Goal: Information Seeking & Learning: Find specific fact

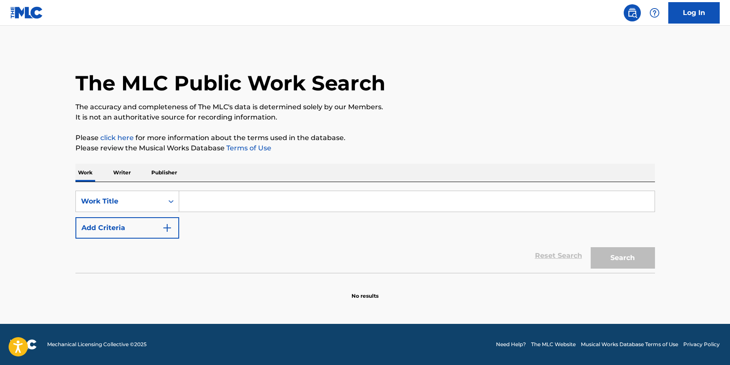
click at [300, 194] on input "Search Form" at bounding box center [416, 201] width 475 height 21
click at [591, 247] on button "Search" at bounding box center [623, 257] width 64 height 21
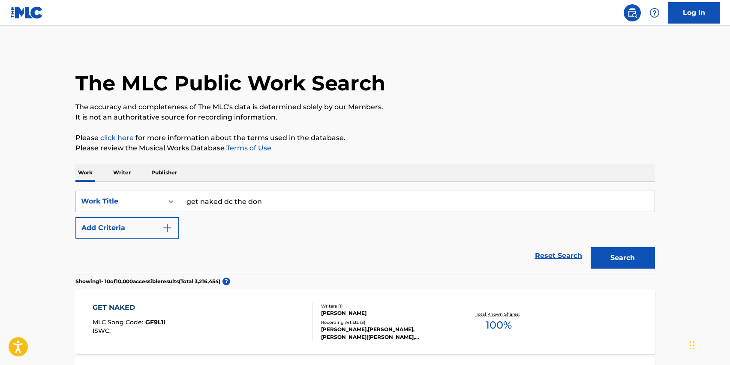
drag, startPoint x: 288, startPoint y: 198, endPoint x: 117, endPoint y: 189, distance: 171.7
click at [117, 189] on div "SearchWithCriteria0437f1ab-cab8-424f-96ee-32a6979ec3b4 Work Title get naked dc …" at bounding box center [364, 227] width 579 height 91
drag, startPoint x: 273, startPoint y: 204, endPoint x: 226, endPoint y: 203, distance: 47.1
click at [226, 203] on input "dc the don - nascar racer" at bounding box center [416, 201] width 475 height 21
drag, startPoint x: 309, startPoint y: 208, endPoint x: 222, endPoint y: 205, distance: 87.5
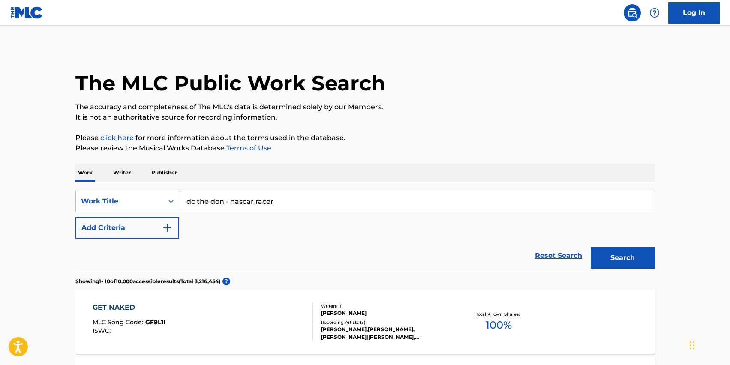
click at [222, 205] on input "dc the don - nascar racer" at bounding box center [416, 201] width 475 height 21
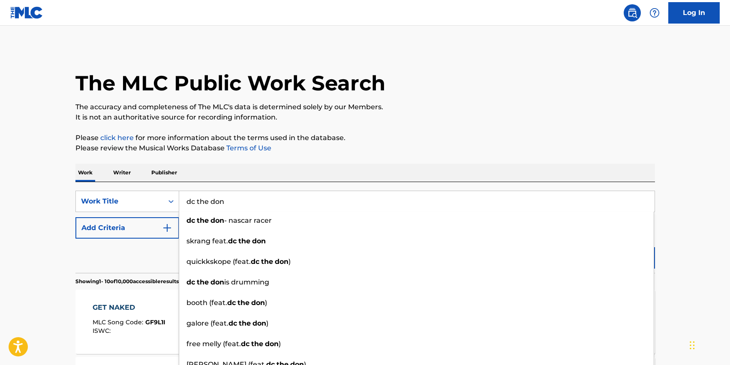
click at [268, 198] on input "dc the don" at bounding box center [416, 201] width 475 height 21
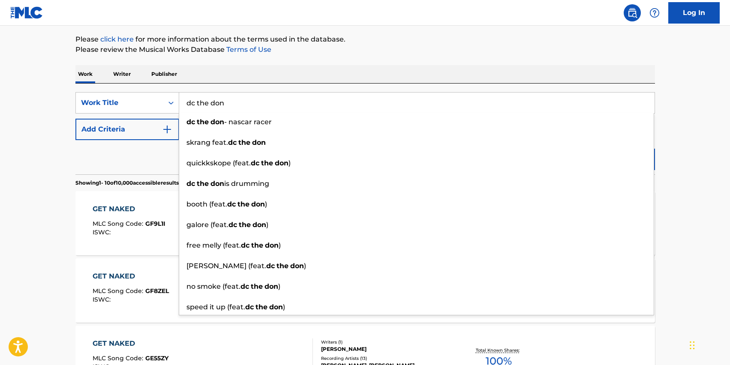
scroll to position [99, 0]
click at [591, 148] on button "Search" at bounding box center [623, 158] width 64 height 21
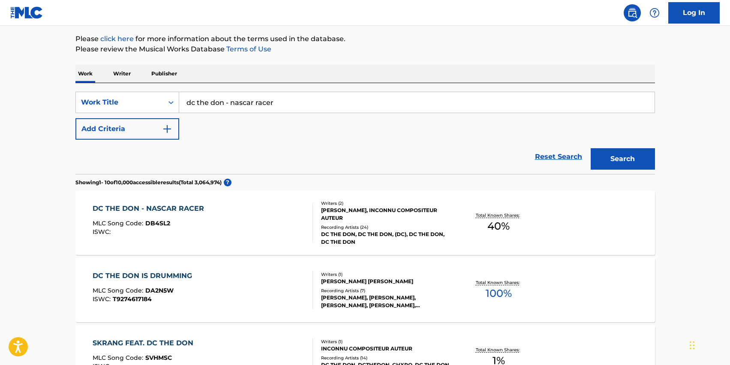
drag, startPoint x: 333, startPoint y: 102, endPoint x: 223, endPoint y: 104, distance: 109.3
click at [223, 104] on input "dc the don - nascar racer" at bounding box center [416, 102] width 475 height 21
click at [276, 95] on input "dc the don - nascar racer" at bounding box center [416, 102] width 475 height 21
drag, startPoint x: 281, startPoint y: 99, endPoint x: 224, endPoint y: 99, distance: 57.0
click at [224, 99] on input "dc the don - nascar racer" at bounding box center [416, 102] width 475 height 21
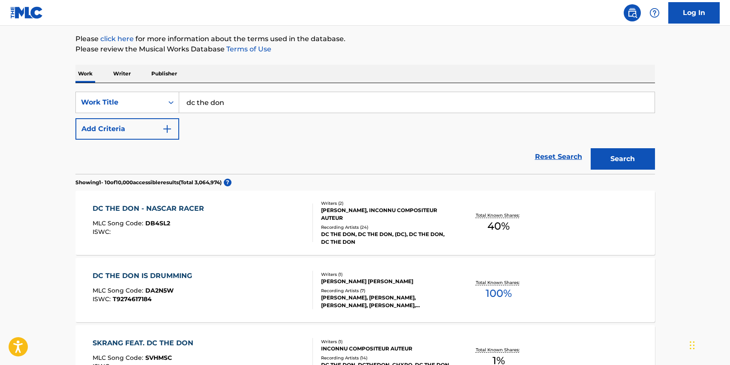
click at [627, 160] on button "Search" at bounding box center [623, 158] width 64 height 21
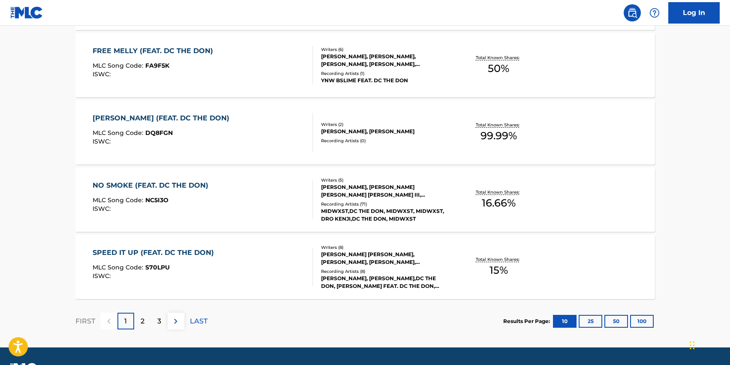
scroll to position [684, 0]
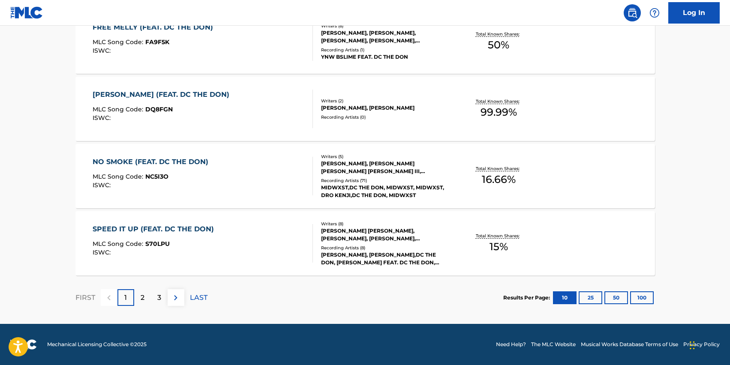
click at [588, 299] on button "25" at bounding box center [591, 297] width 24 height 13
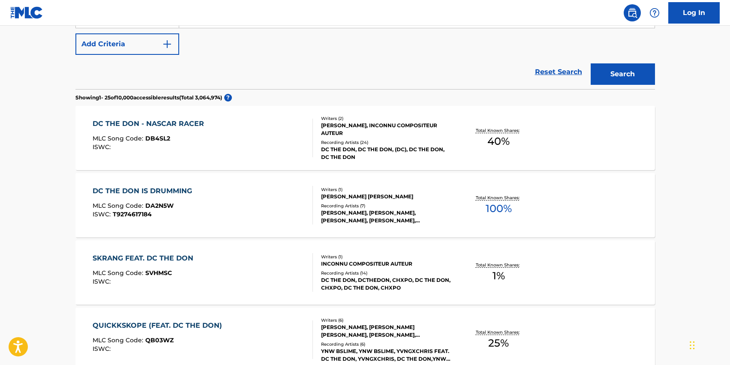
scroll to position [0, 0]
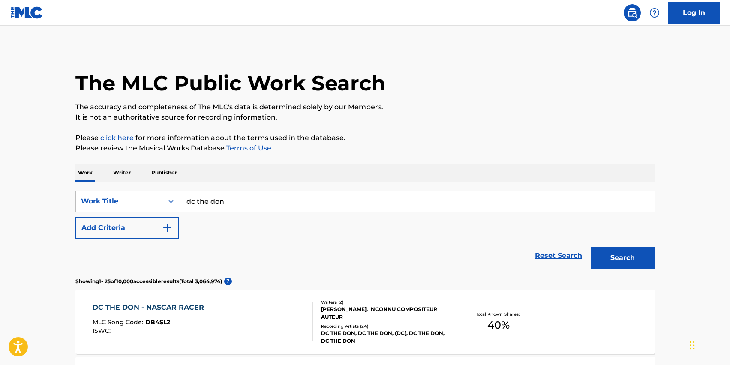
drag, startPoint x: 250, startPoint y: 199, endPoint x: 71, endPoint y: 192, distance: 178.9
click at [591, 247] on button "Search" at bounding box center [623, 257] width 64 height 21
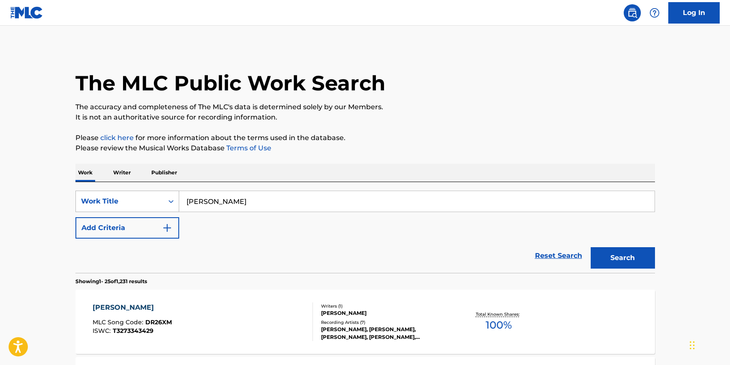
drag, startPoint x: 238, startPoint y: 203, endPoint x: 121, endPoint y: 187, distance: 118.1
click at [128, 190] on div "SearchWithCriteria0437f1ab-cab8-424f-96ee-32a6979ec3b4 Work Title daijon davis …" at bounding box center [364, 227] width 579 height 91
click at [605, 261] on button "Search" at bounding box center [623, 257] width 64 height 21
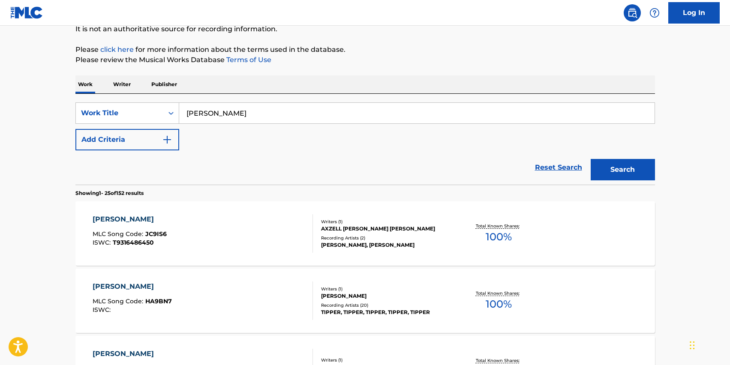
scroll to position [93, 0]
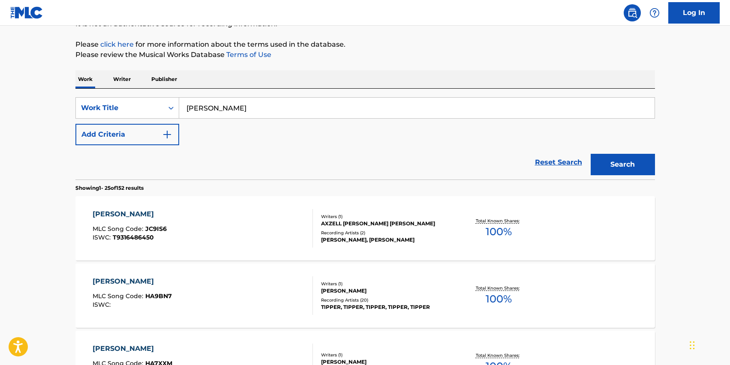
drag, startPoint x: 274, startPoint y: 106, endPoint x: 45, endPoint y: 89, distance: 229.5
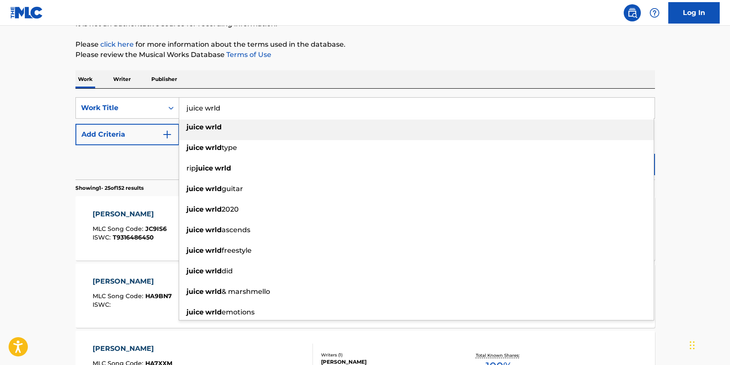
type input "juice wrld"
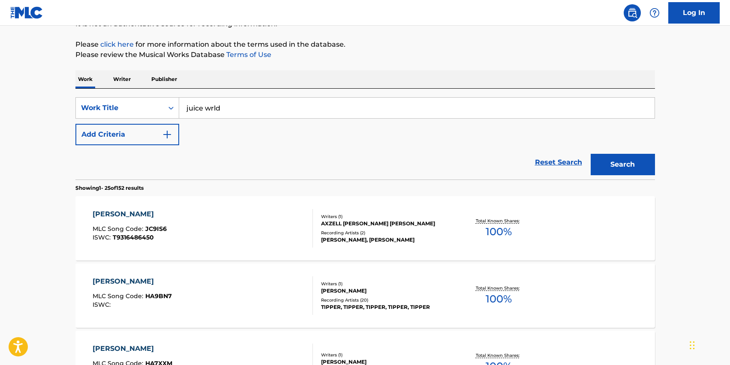
click at [127, 81] on p "Writer" at bounding box center [122, 79] width 23 height 18
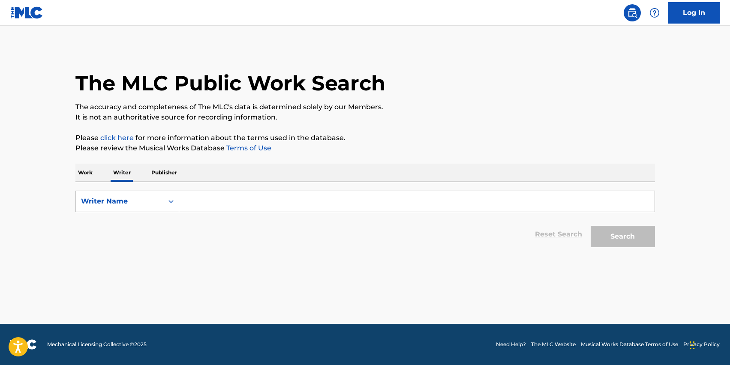
click at [249, 191] on div "Search Form" at bounding box center [417, 201] width 476 height 21
click at [248, 195] on input "Search Form" at bounding box center [416, 201] width 475 height 21
type input "[PERSON_NAME]"
click at [609, 241] on button "Search" at bounding box center [623, 236] width 64 height 21
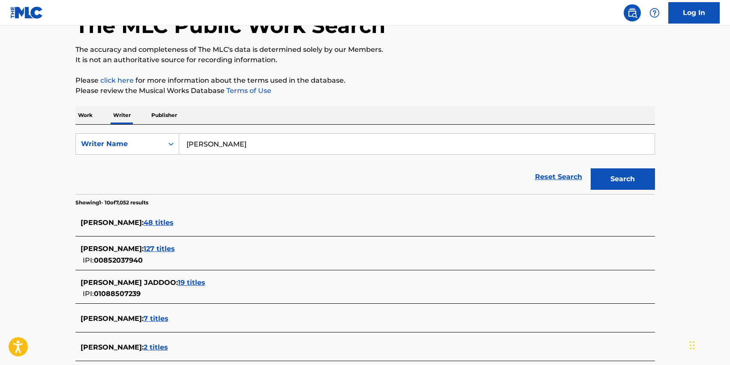
scroll to position [66, 0]
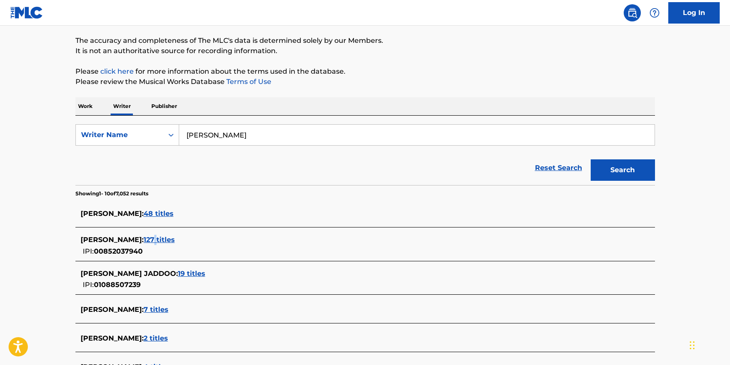
click at [174, 238] on span "127 titles" at bounding box center [159, 240] width 31 height 8
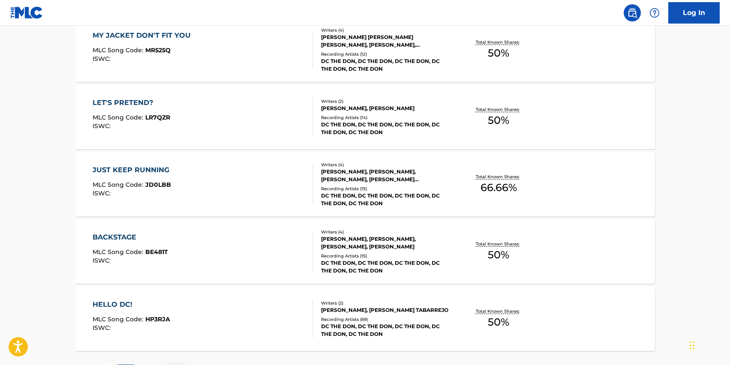
scroll to position [684, 0]
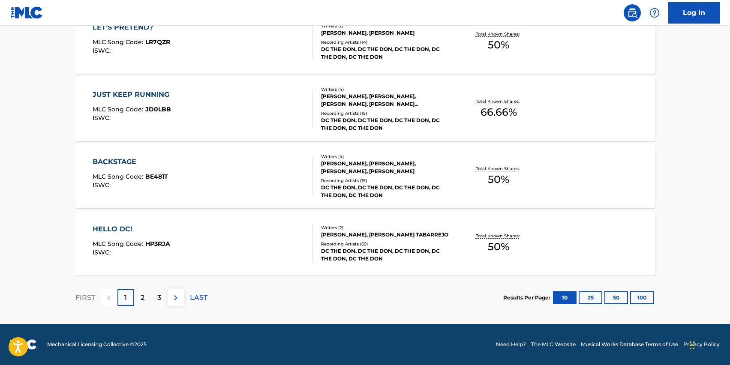
click at [643, 298] on button "100" at bounding box center [642, 297] width 24 height 13
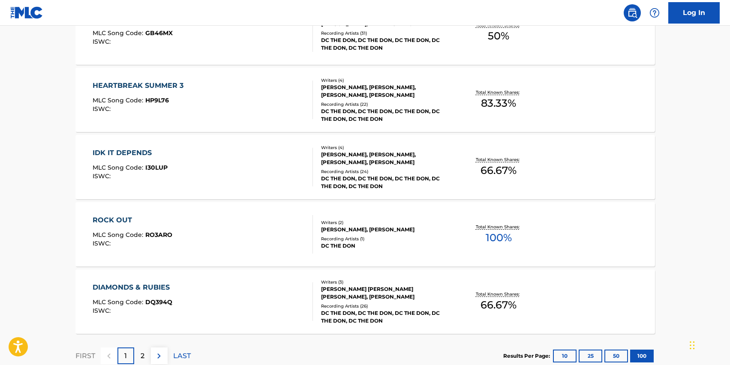
scroll to position [6740, 0]
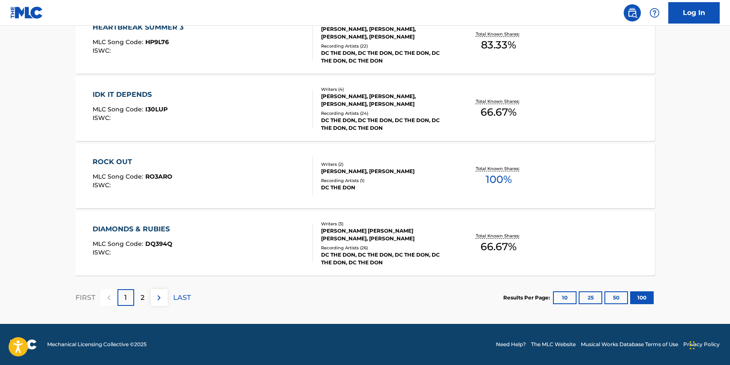
click at [157, 300] on img at bounding box center [159, 298] width 10 height 10
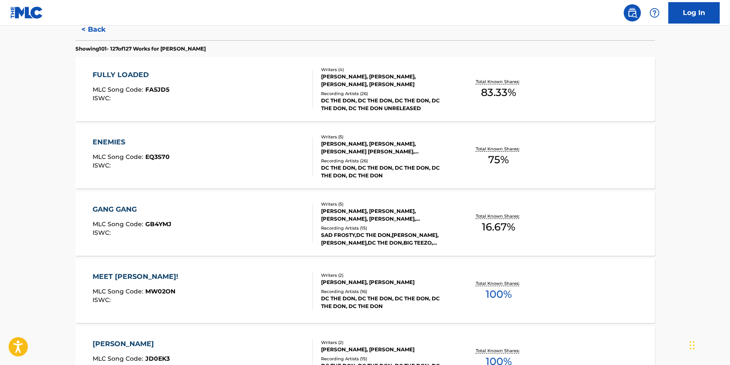
scroll to position [0, 0]
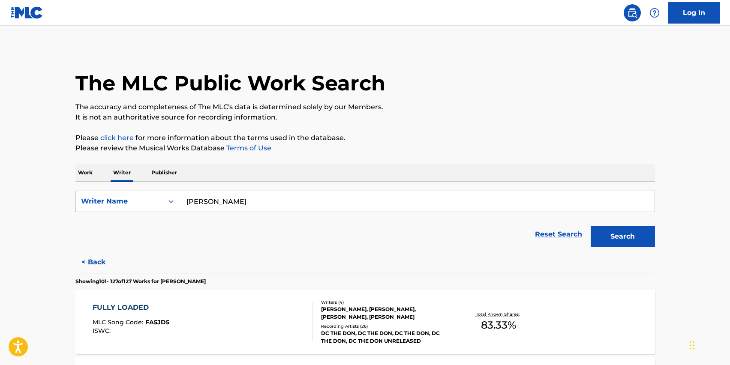
click at [642, 229] on button "Search" at bounding box center [623, 236] width 64 height 21
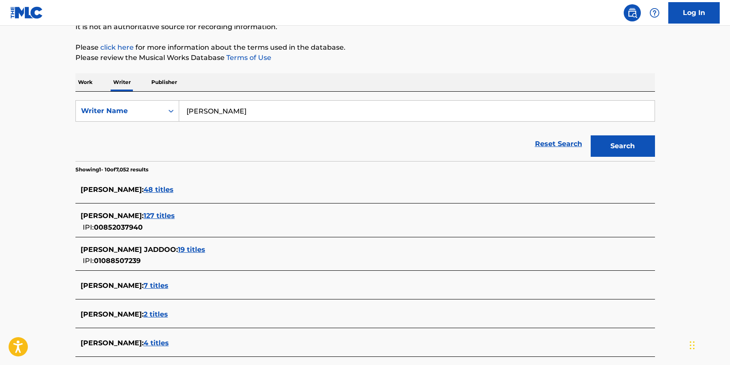
scroll to position [98, 0]
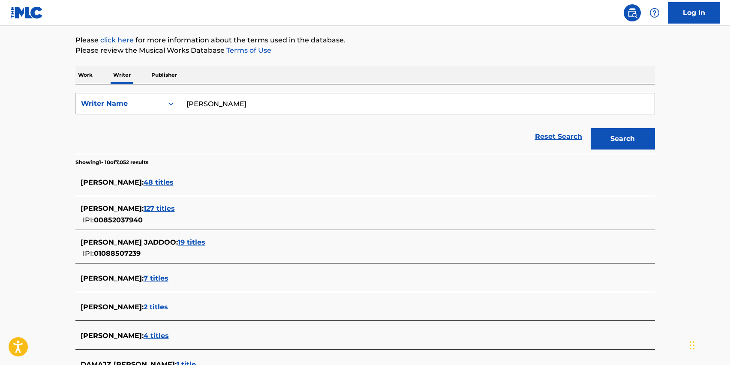
click at [165, 280] on span "7 titles" at bounding box center [156, 278] width 25 height 8
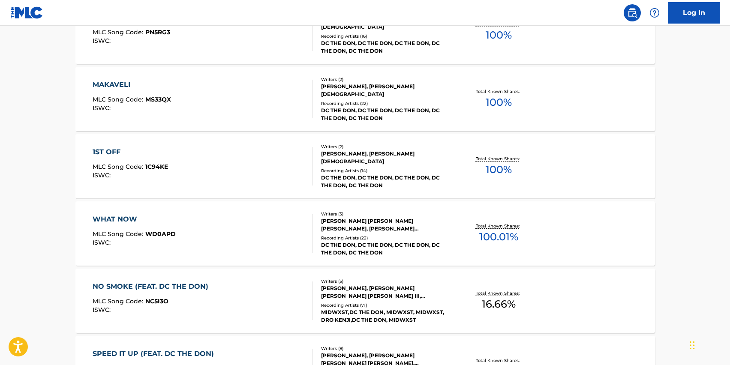
scroll to position [353, 0]
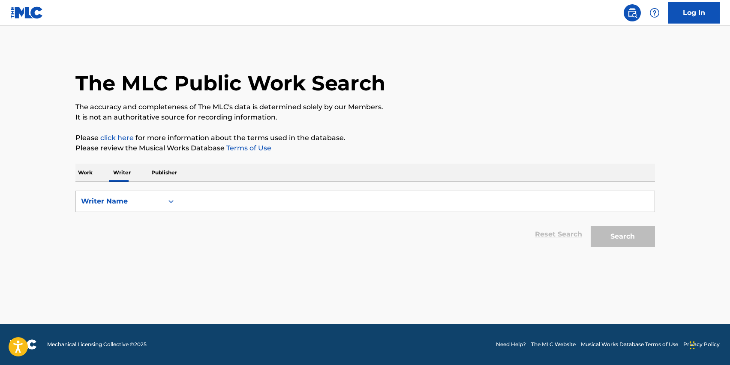
click at [216, 203] on input "Search Form" at bounding box center [416, 201] width 475 height 21
type input "[PERSON_NAME]"
click at [631, 247] on button "Search" at bounding box center [623, 236] width 64 height 21
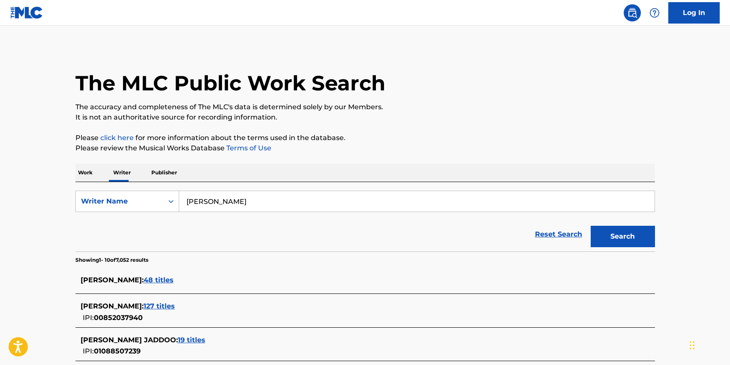
click at [148, 277] on span "48 titles" at bounding box center [159, 280] width 30 height 8
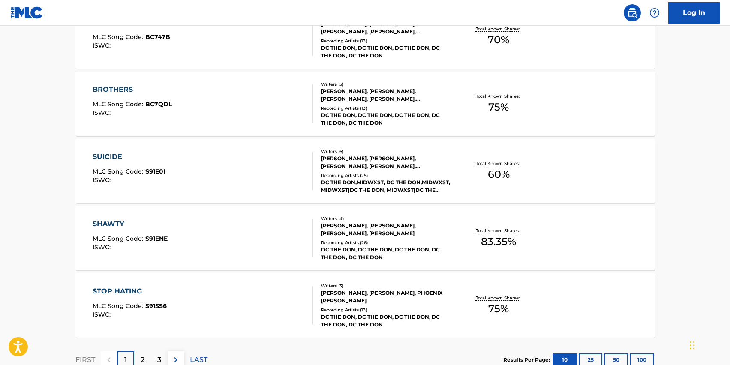
scroll to position [684, 0]
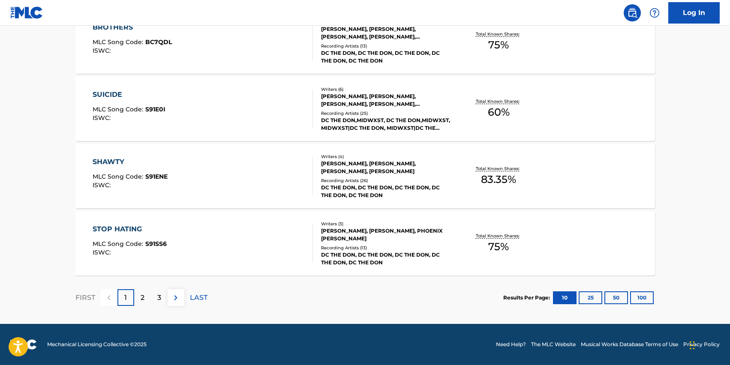
click at [648, 290] on div "Results Per Page: 10 25 50 100" at bounding box center [579, 298] width 152 height 40
click at [647, 300] on button "100" at bounding box center [642, 297] width 24 height 13
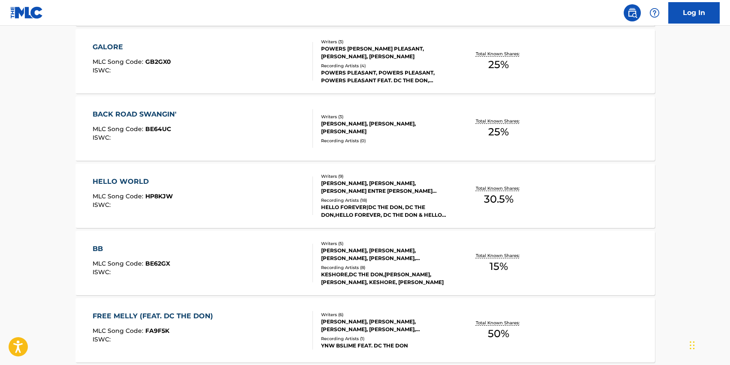
scroll to position [3237, 0]
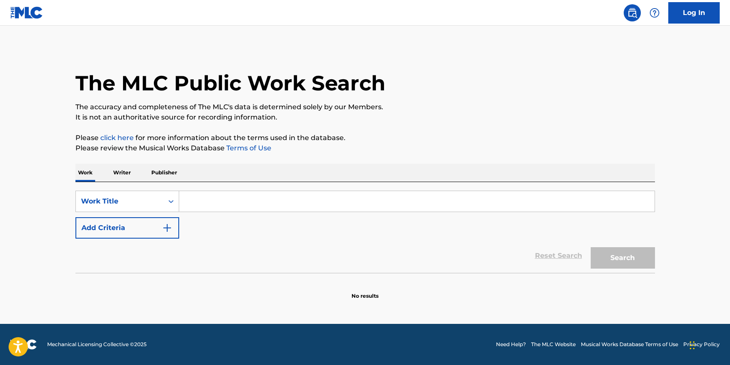
click at [318, 198] on input "Search Form" at bounding box center [416, 201] width 475 height 21
click at [129, 175] on p "Writer" at bounding box center [122, 173] width 23 height 18
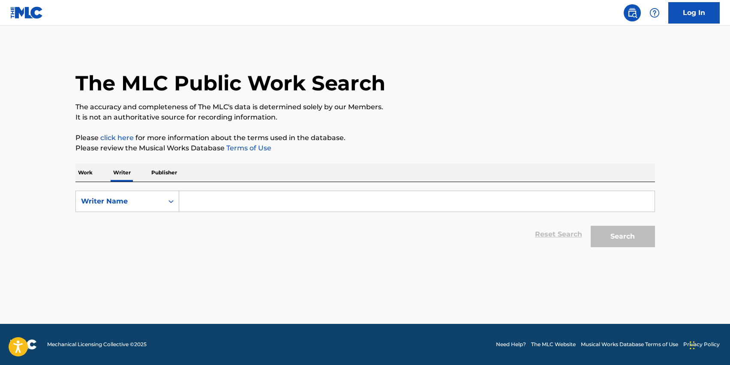
click at [228, 197] on input "Search Form" at bounding box center [416, 201] width 475 height 21
type input "[PERSON_NAME]"
click at [622, 241] on button "Search" at bounding box center [623, 236] width 64 height 21
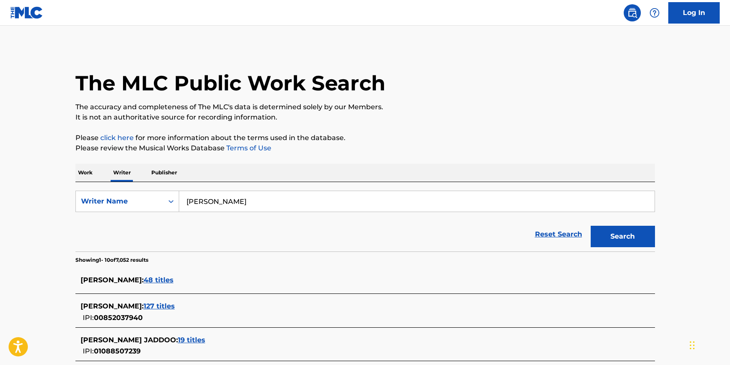
click at [175, 308] on span "127 titles" at bounding box center [159, 306] width 31 height 8
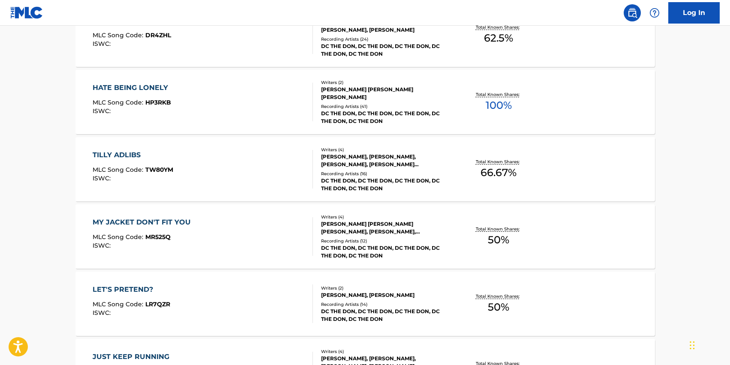
scroll to position [684, 0]
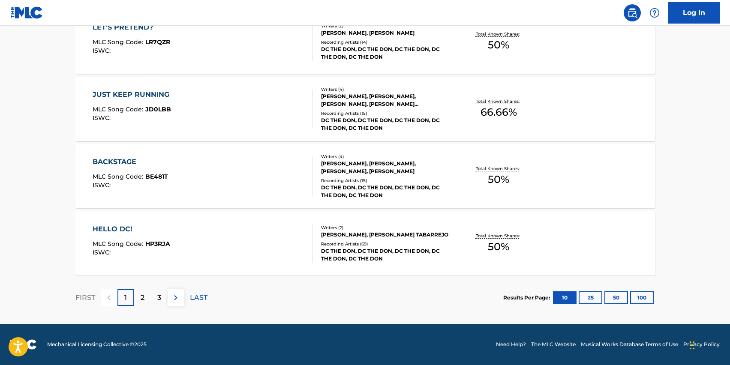
click at [635, 299] on button "100" at bounding box center [642, 297] width 24 height 13
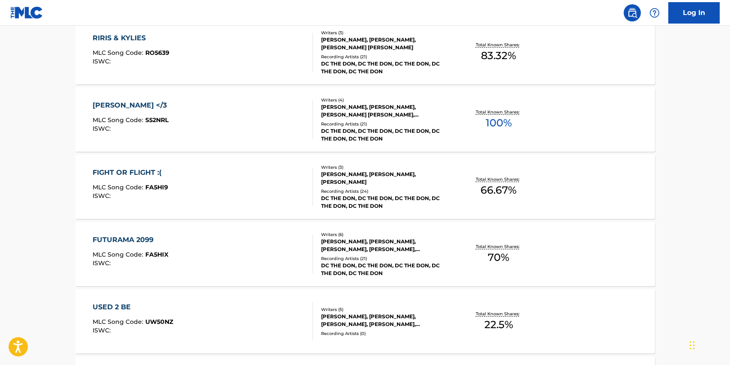
scroll to position [2624, 0]
click at [132, 106] on div "[PERSON_NAME] </3" at bounding box center [132, 106] width 78 height 10
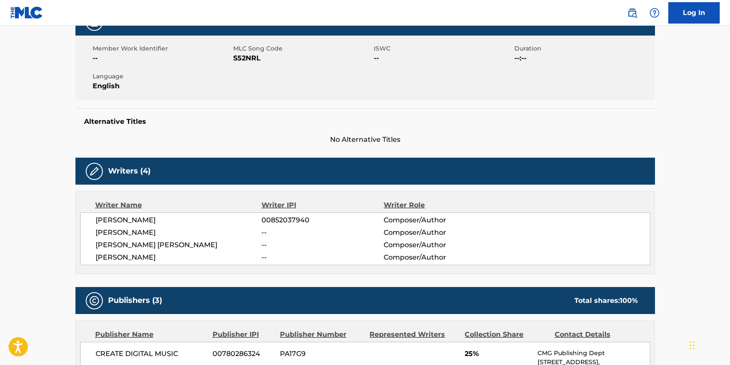
scroll to position [145, 0]
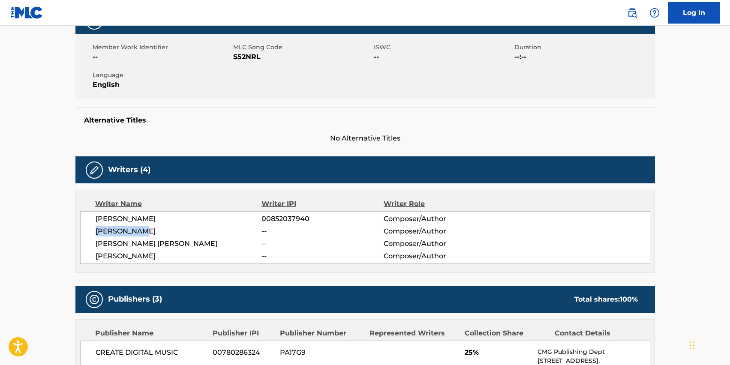
drag, startPoint x: 94, startPoint y: 231, endPoint x: 157, endPoint y: 232, distance: 63.4
click at [157, 232] on div "[PERSON_NAME] 00852037940 Composer/Author [PERSON_NAME] -- Composer/Author [PER…" at bounding box center [365, 237] width 570 height 53
copy span "[PERSON_NAME]"
click at [161, 240] on span "[PERSON_NAME] [PERSON_NAME]" at bounding box center [179, 244] width 166 height 10
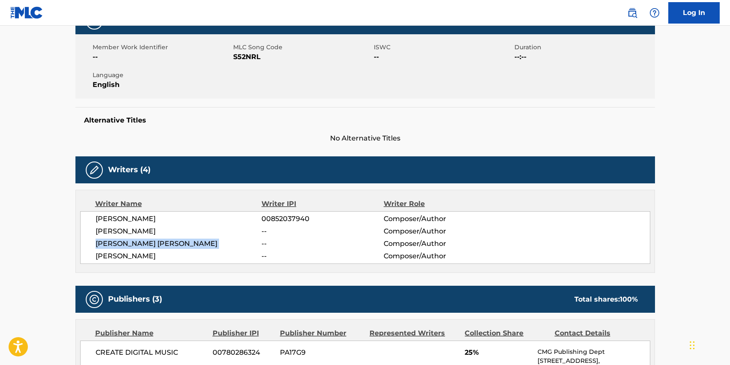
click at [161, 240] on span "[PERSON_NAME] [PERSON_NAME]" at bounding box center [179, 244] width 166 height 10
copy div "[PERSON_NAME] [PERSON_NAME]"
click at [129, 251] on span "[PERSON_NAME]" at bounding box center [179, 256] width 166 height 10
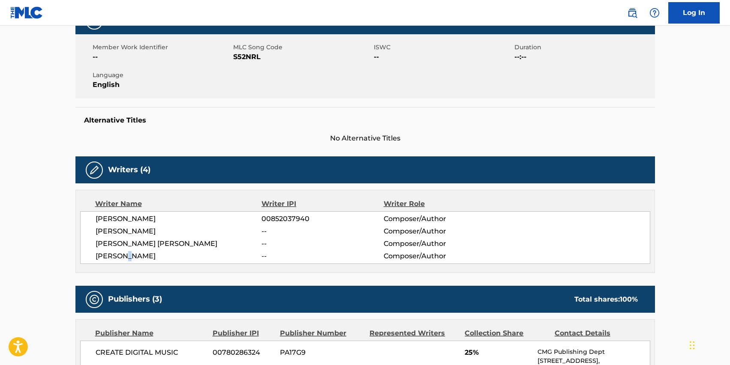
click at [129, 251] on span "[PERSON_NAME]" at bounding box center [179, 256] width 166 height 10
copy div "[PERSON_NAME]"
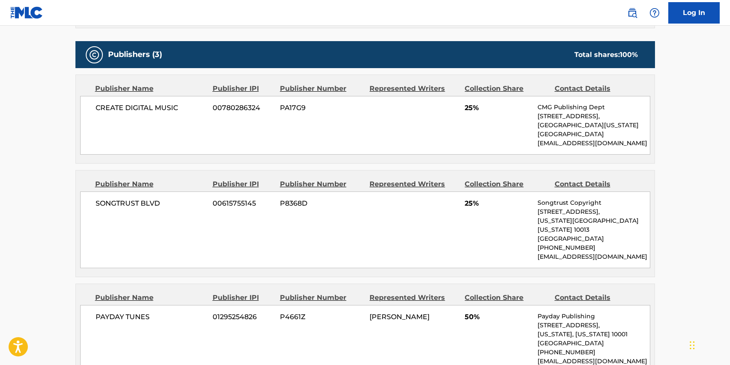
scroll to position [389, 0]
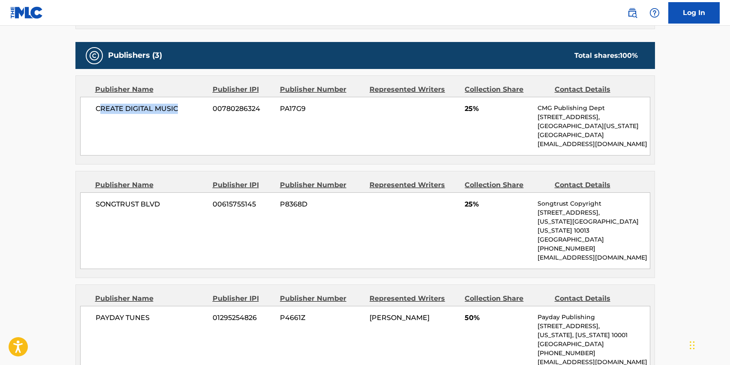
drag, startPoint x: 99, startPoint y: 110, endPoint x: 187, endPoint y: 109, distance: 87.9
click at [187, 109] on span "CREATE DIGITAL MUSIC" at bounding box center [151, 109] width 111 height 10
drag, startPoint x: 187, startPoint y: 109, endPoint x: 87, endPoint y: 108, distance: 100.3
click at [87, 108] on div "CREATE DIGITAL MUSIC 00780286324 PA17G9 25% CMG Publishing Dept [STREET_ADDRESS…" at bounding box center [365, 126] width 570 height 59
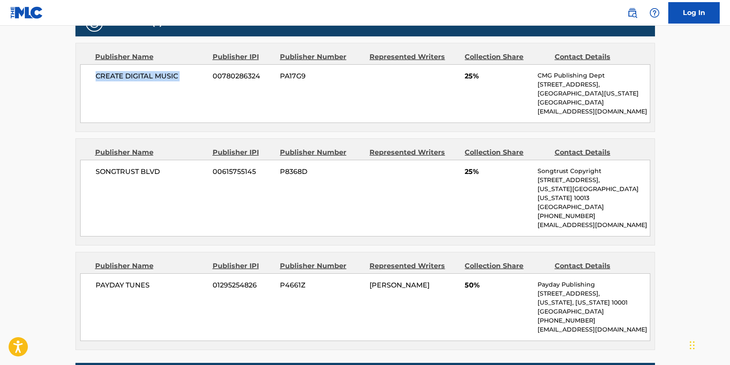
scroll to position [423, 0]
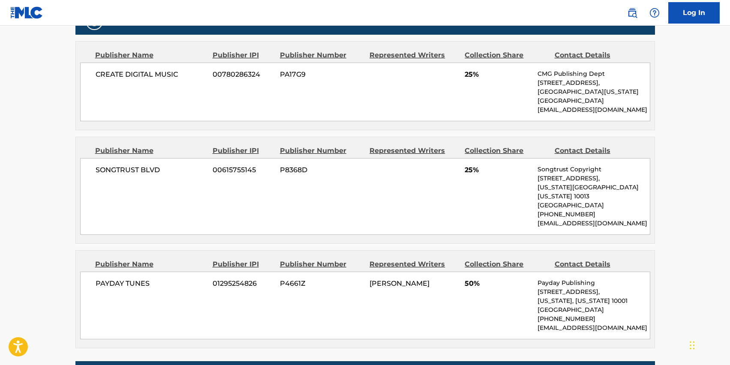
click at [116, 170] on span "SONGTRUST BLVD" at bounding box center [151, 170] width 111 height 10
copy div "SONGTRUST BLVD"
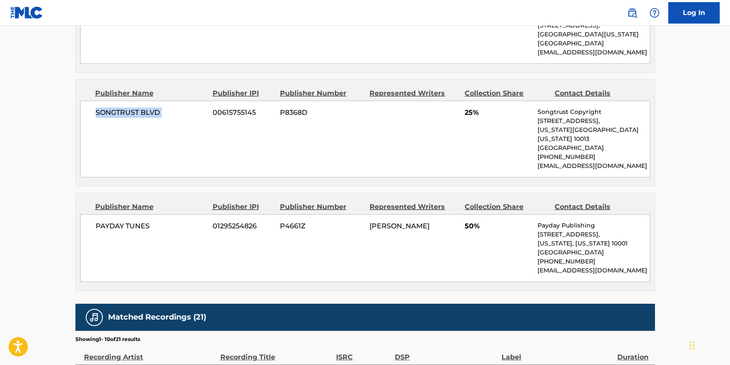
scroll to position [491, 0]
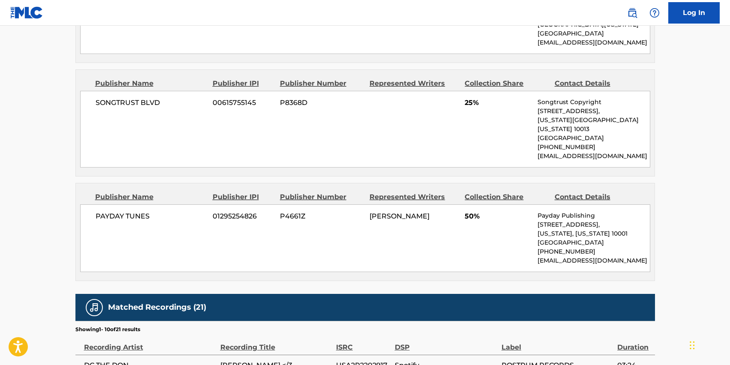
click at [110, 211] on span "PAYDAY TUNES" at bounding box center [151, 216] width 111 height 10
copy div "PAYDAY TUNES"
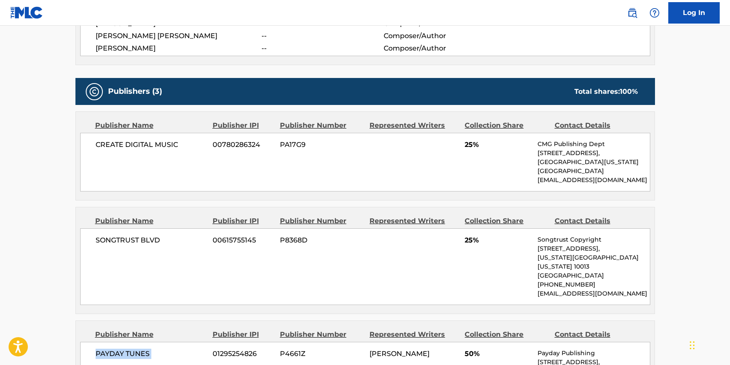
scroll to position [354, 0]
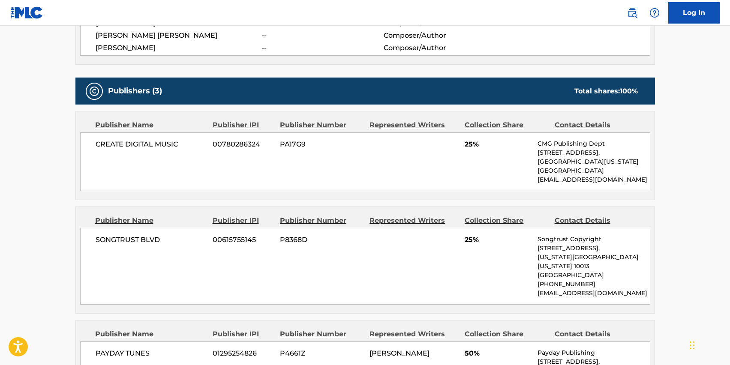
click at [616, 144] on p "CMG Publishing Dept" at bounding box center [593, 143] width 112 height 9
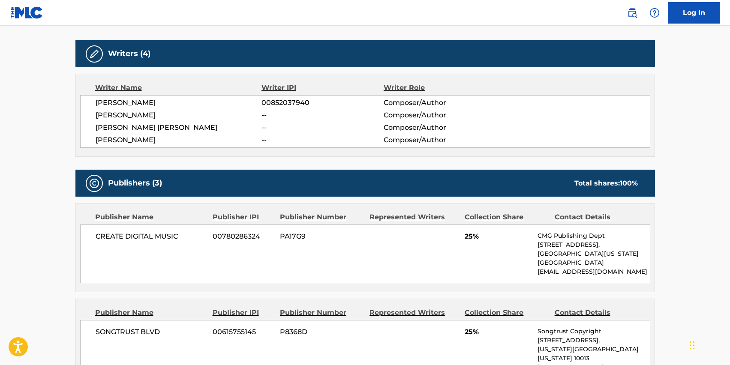
scroll to position [0, 0]
